Goal: Transaction & Acquisition: Register for event/course

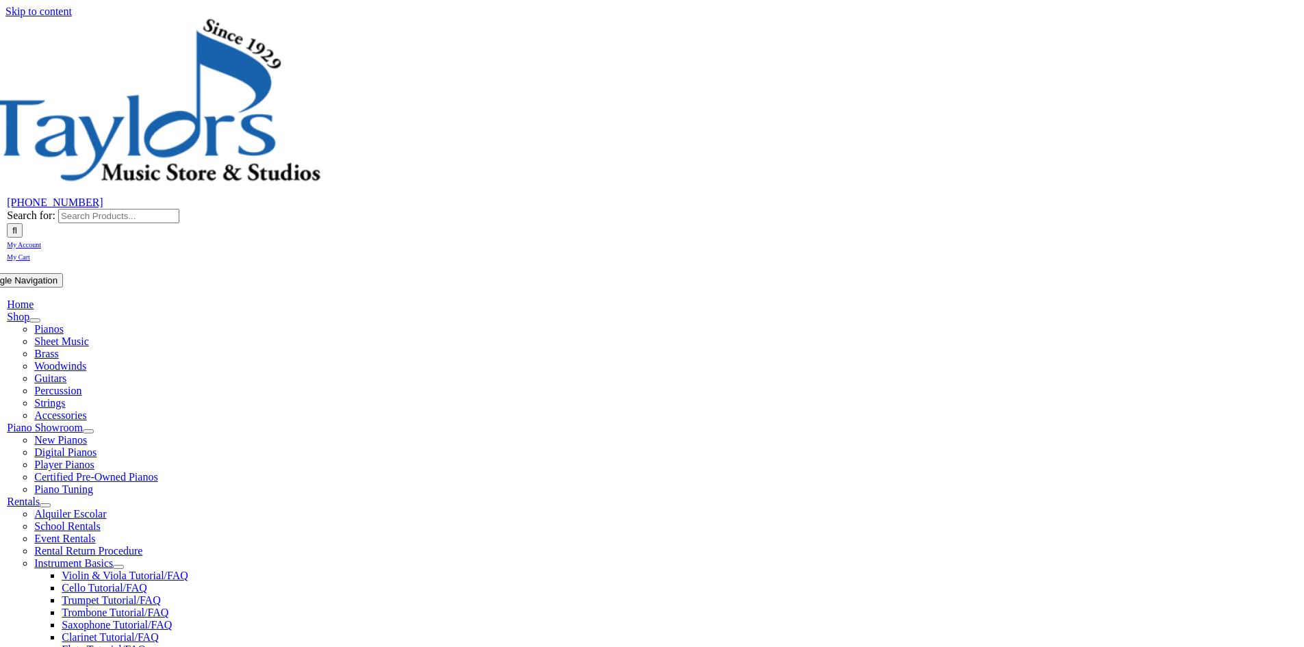
click at [100, 520] on span "School Rentals" at bounding box center [67, 526] width 66 height 12
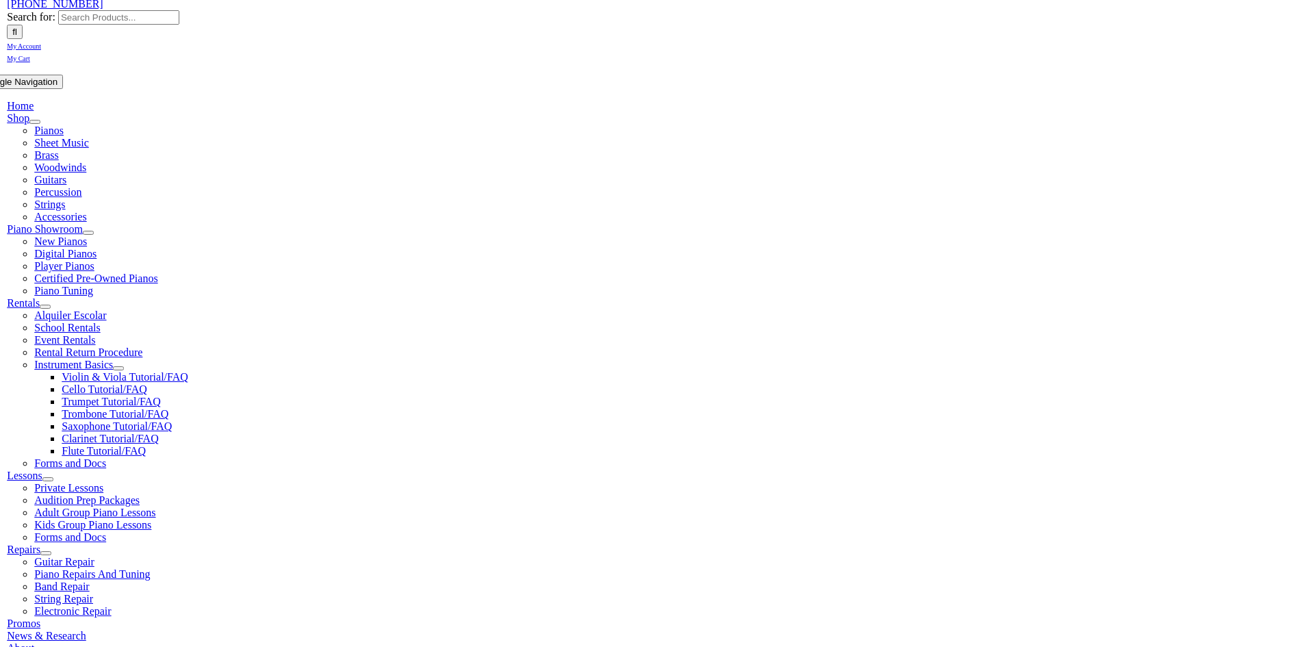
scroll to position [205, 0]
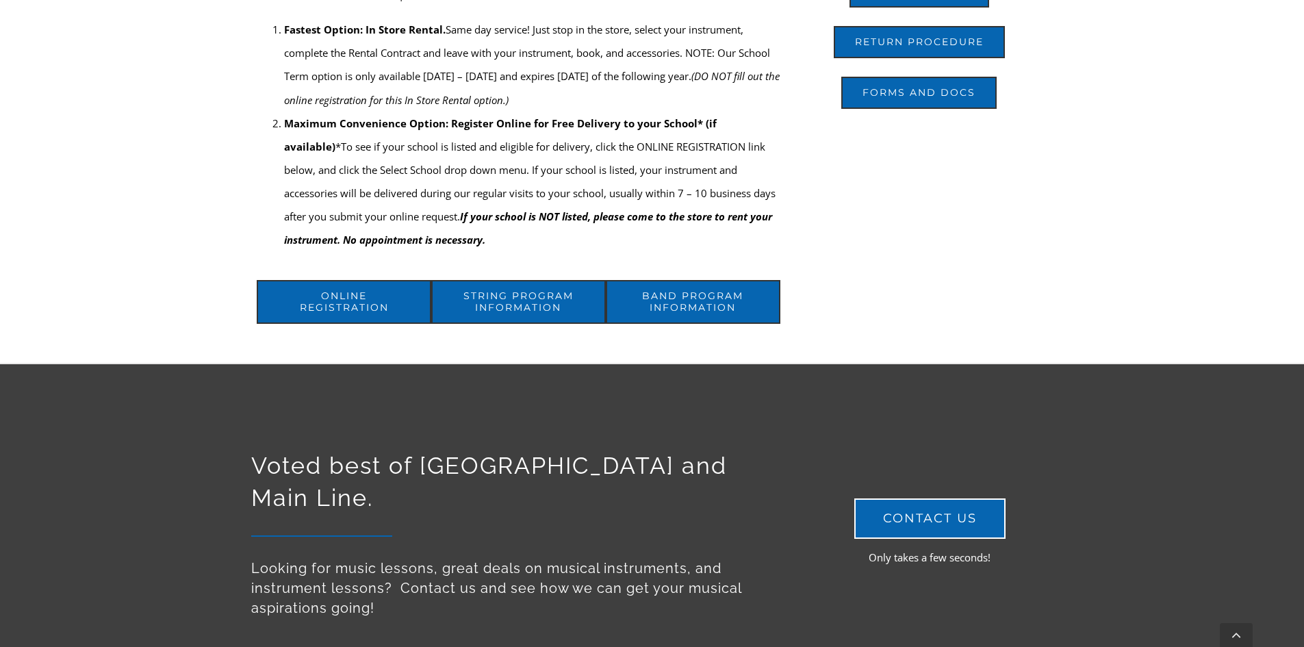
scroll to position [753, 0]
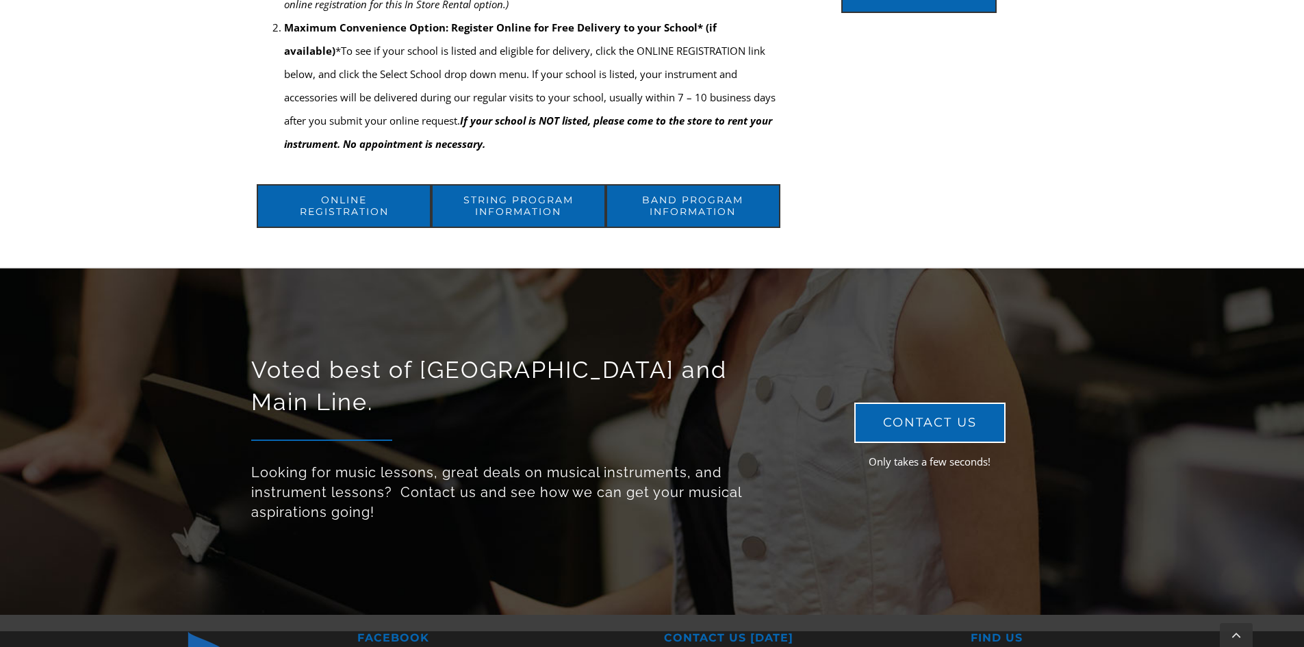
click at [644, 216] on span "Band Program Information" at bounding box center [693, 205] width 132 height 23
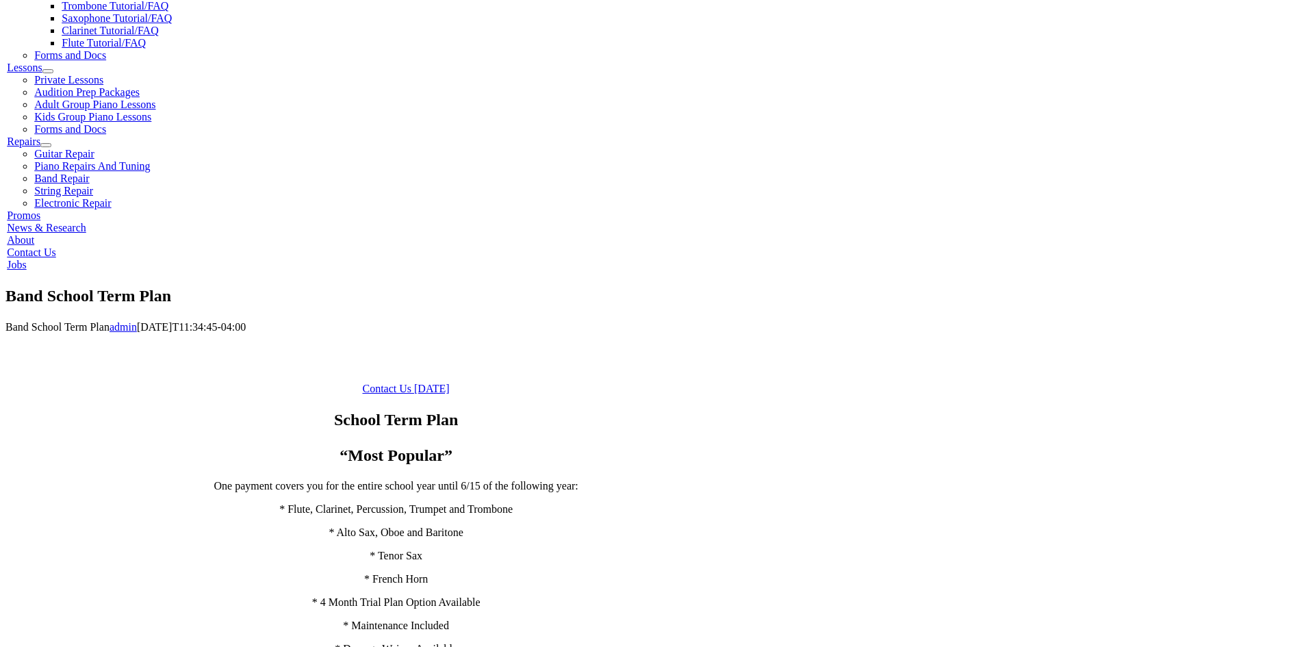
scroll to position [616, 0]
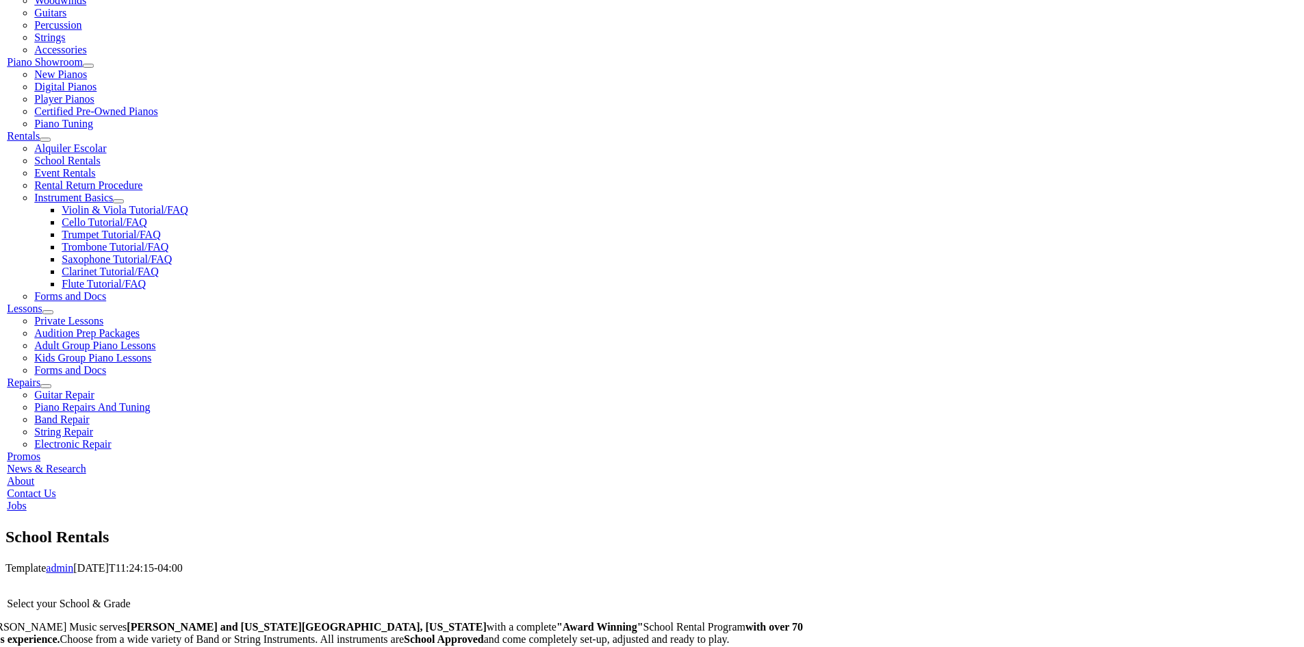
scroll to position [411, 0]
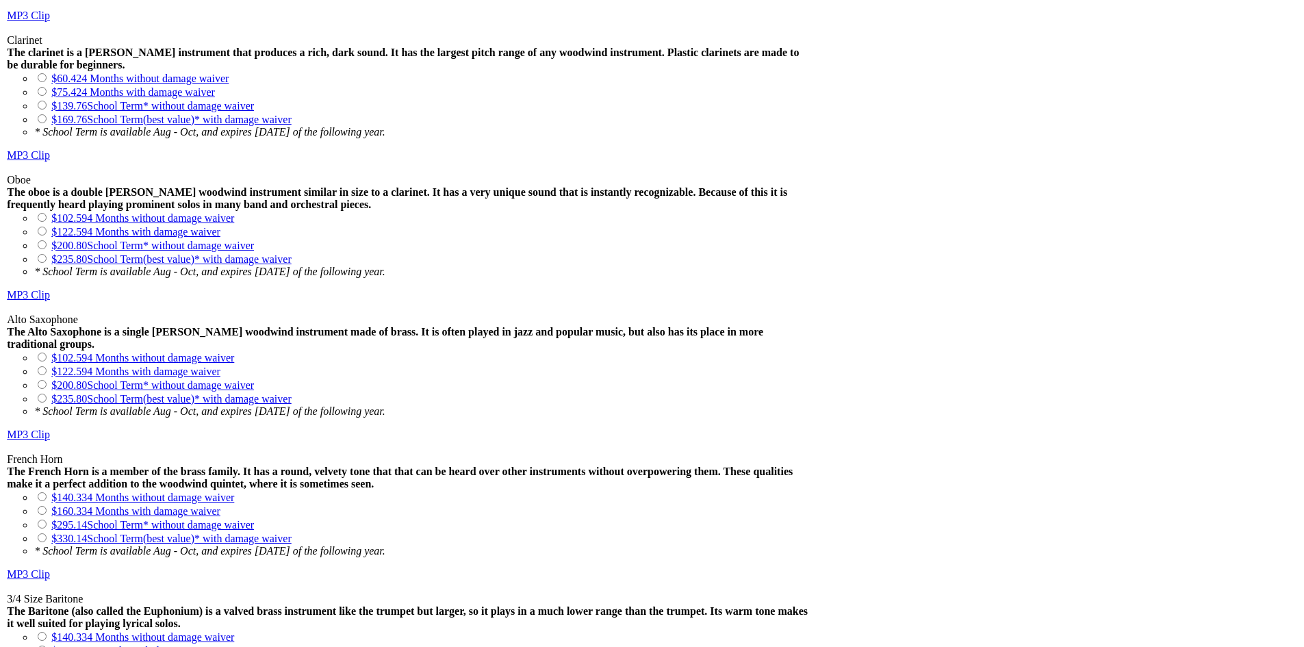
scroll to position [1603, 0]
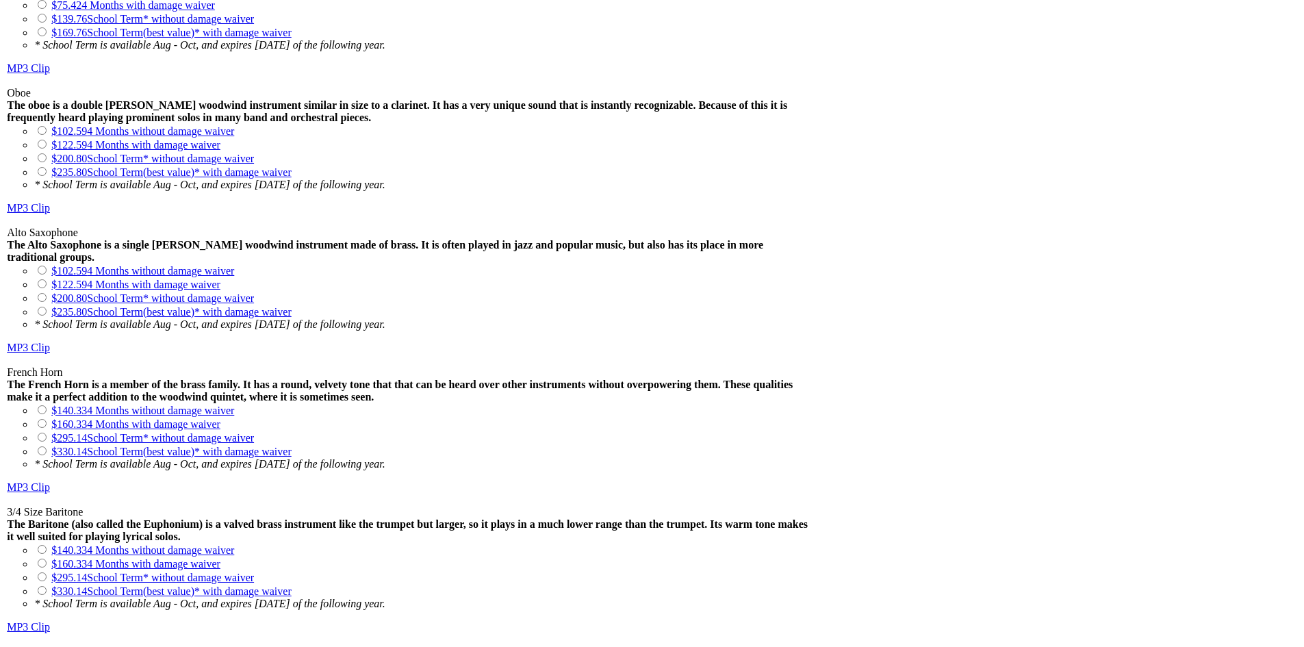
click at [1084, 71] on div "Select your School & Grade / Instrument Selection Instrument Selection Please c…" at bounding box center [651, 196] width 1293 height 1696
